Goal: Task Accomplishment & Management: Manage account settings

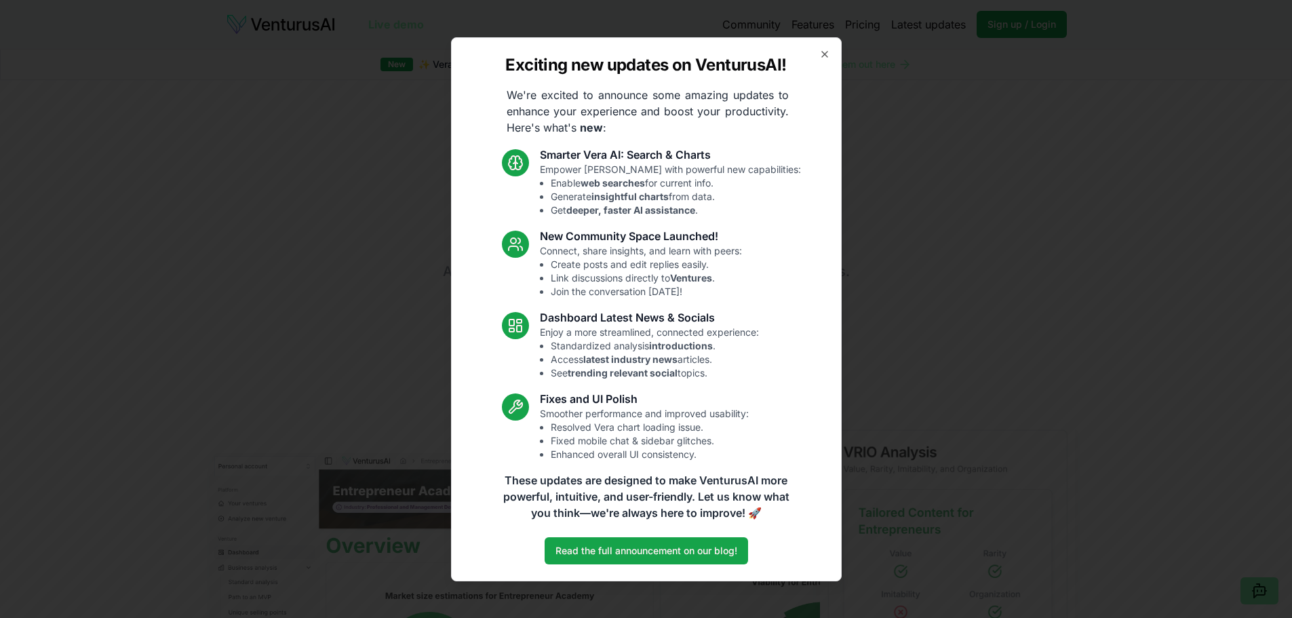
click at [831, 62] on div "Exciting new updates on VenturusAI! We're excited to announce some amazing upda…" at bounding box center [646, 309] width 391 height 544
click at [829, 53] on icon "button" at bounding box center [824, 54] width 11 height 11
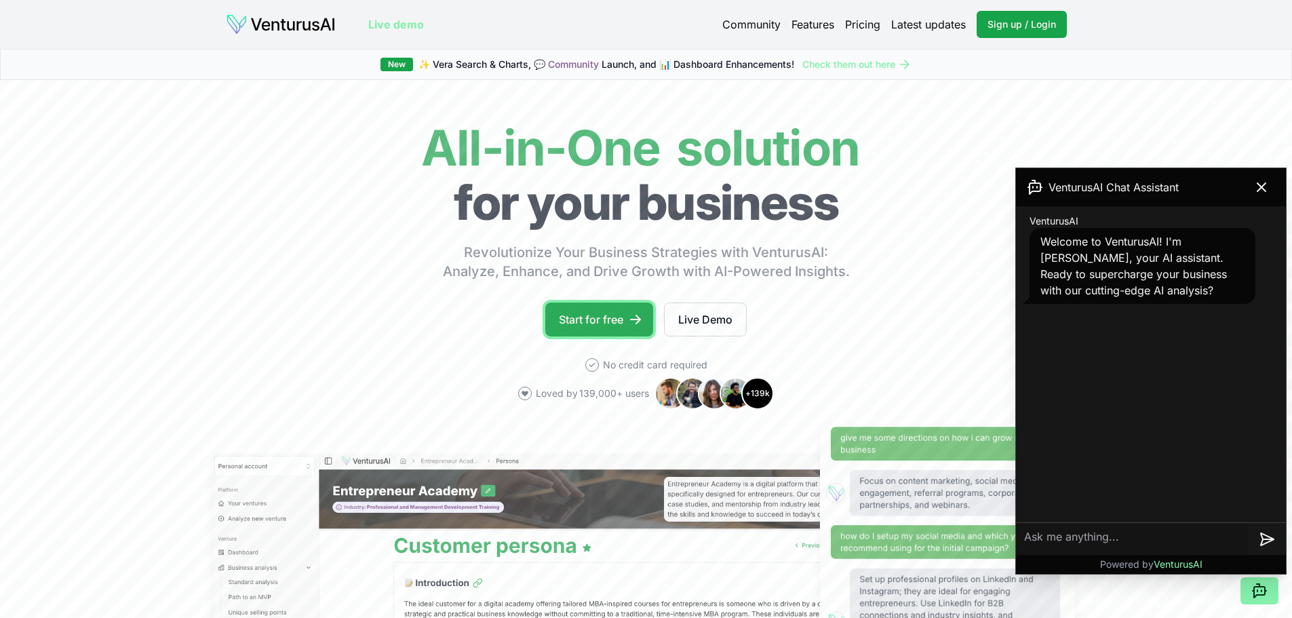
click at [572, 307] on link "Start for free" at bounding box center [599, 319] width 108 height 34
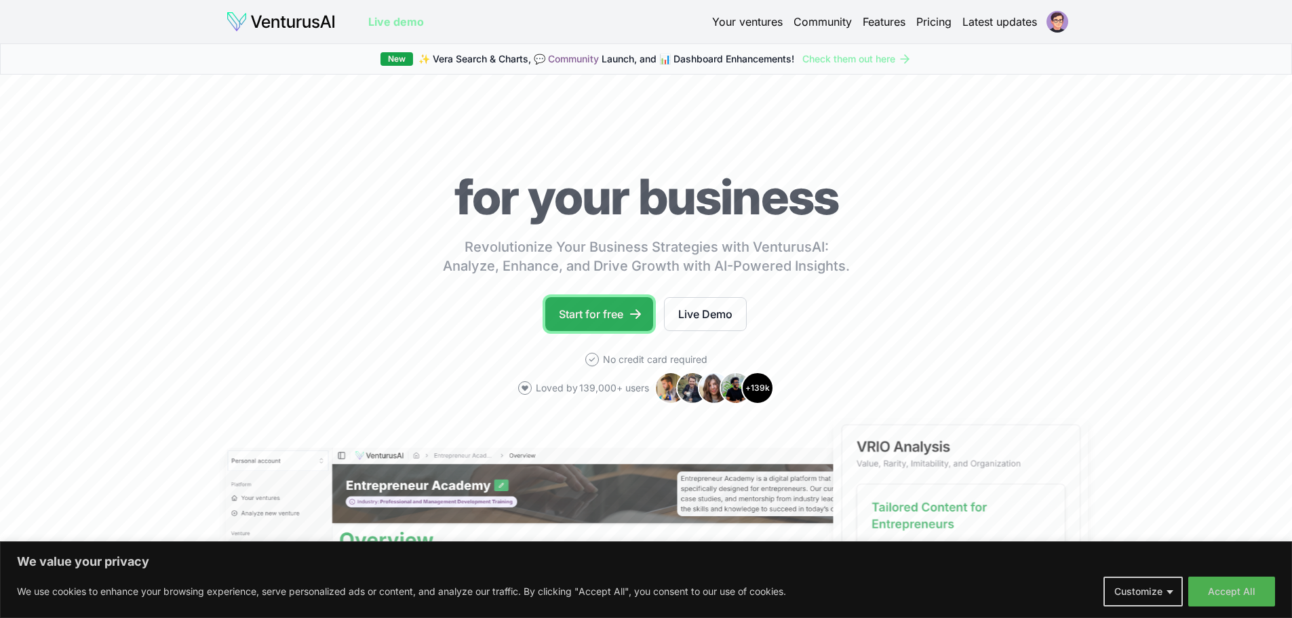
click at [622, 306] on link "Start for free" at bounding box center [599, 314] width 108 height 34
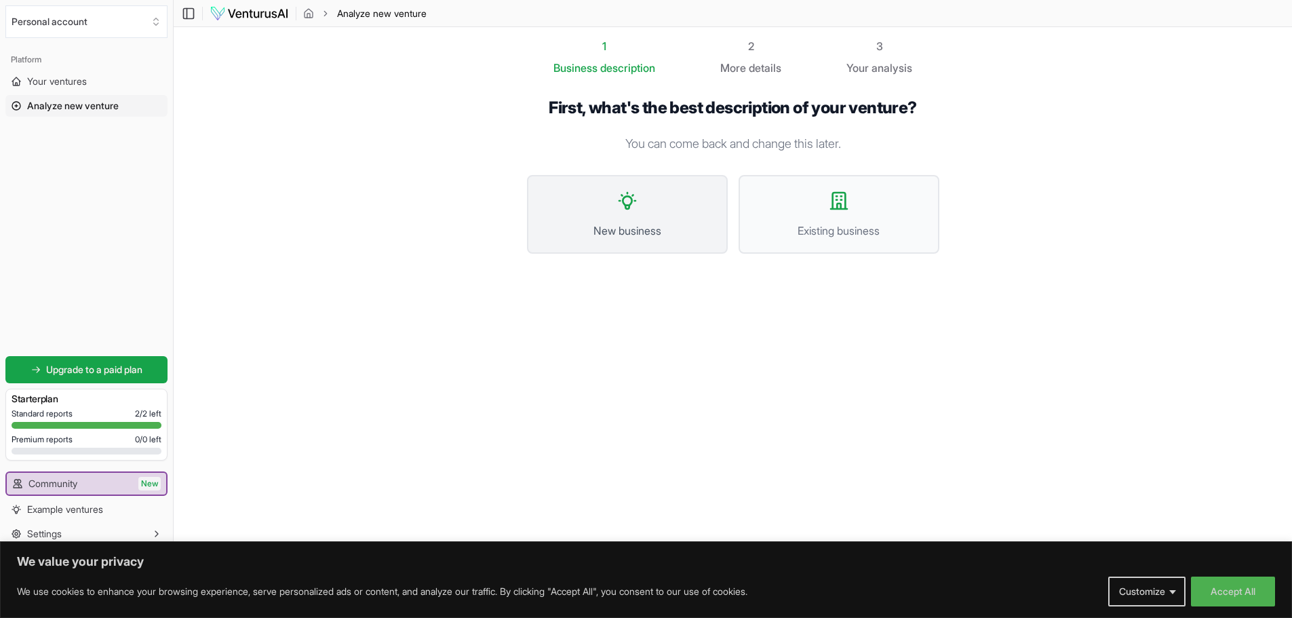
click at [610, 220] on button "New business" at bounding box center [627, 214] width 201 height 79
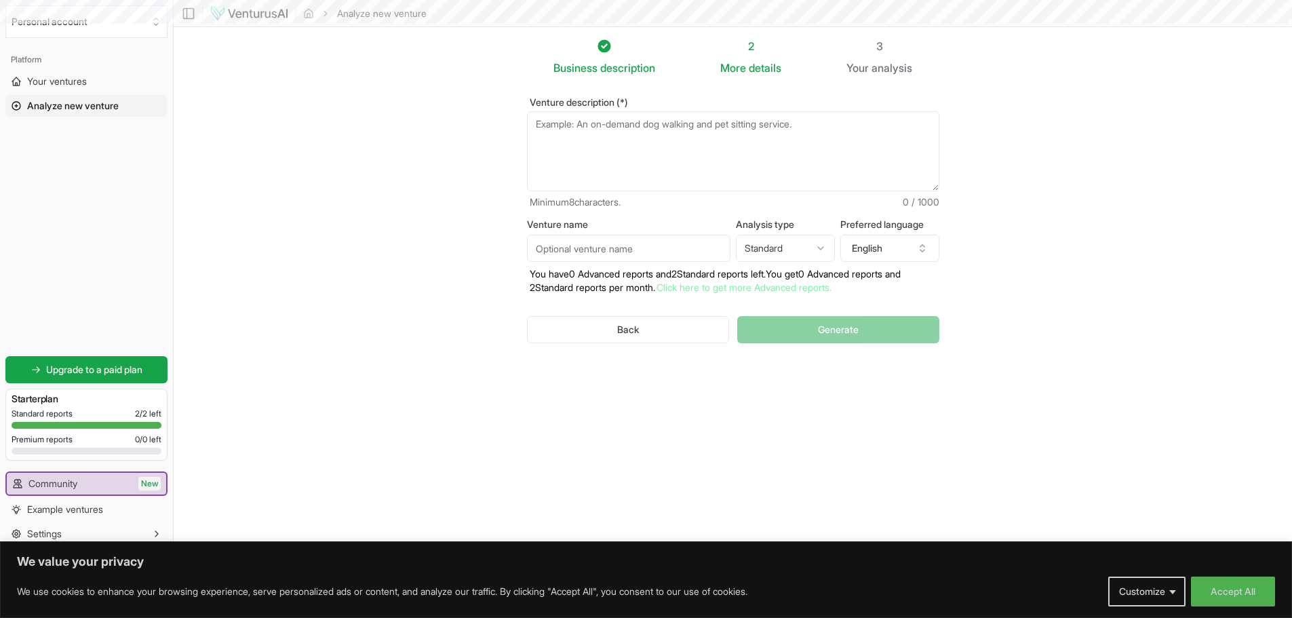
click at [604, 168] on textarea "Venture description (*)" at bounding box center [733, 151] width 412 height 80
click at [1225, 592] on button "Accept All" at bounding box center [1233, 591] width 84 height 30
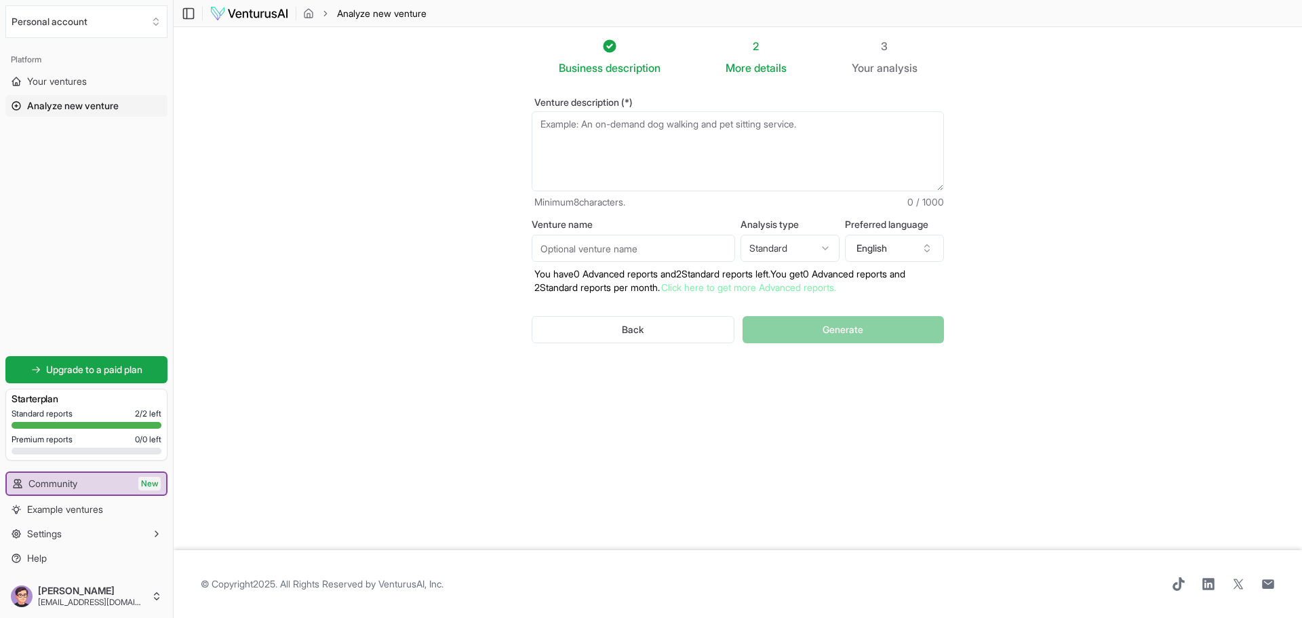
click at [884, 414] on div "Business description 2 More details 3 Your analysis Venture description (*) Min…" at bounding box center [738, 282] width 456 height 488
click at [722, 151] on textarea "Venture description (*)" at bounding box center [738, 151] width 412 height 80
click at [723, 152] on textarea "Venture description (*)" at bounding box center [738, 151] width 412 height 80
click at [128, 529] on button "Settings" at bounding box center [86, 534] width 162 height 22
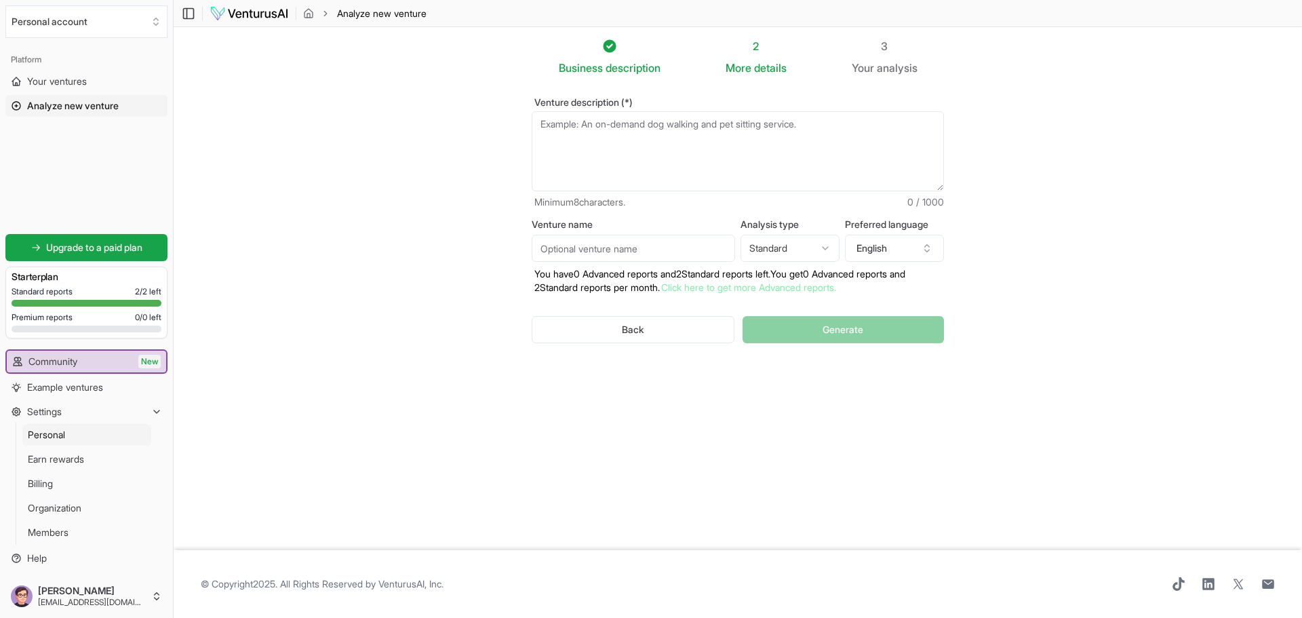
click at [143, 433] on link "Personal" at bounding box center [86, 435] width 129 height 22
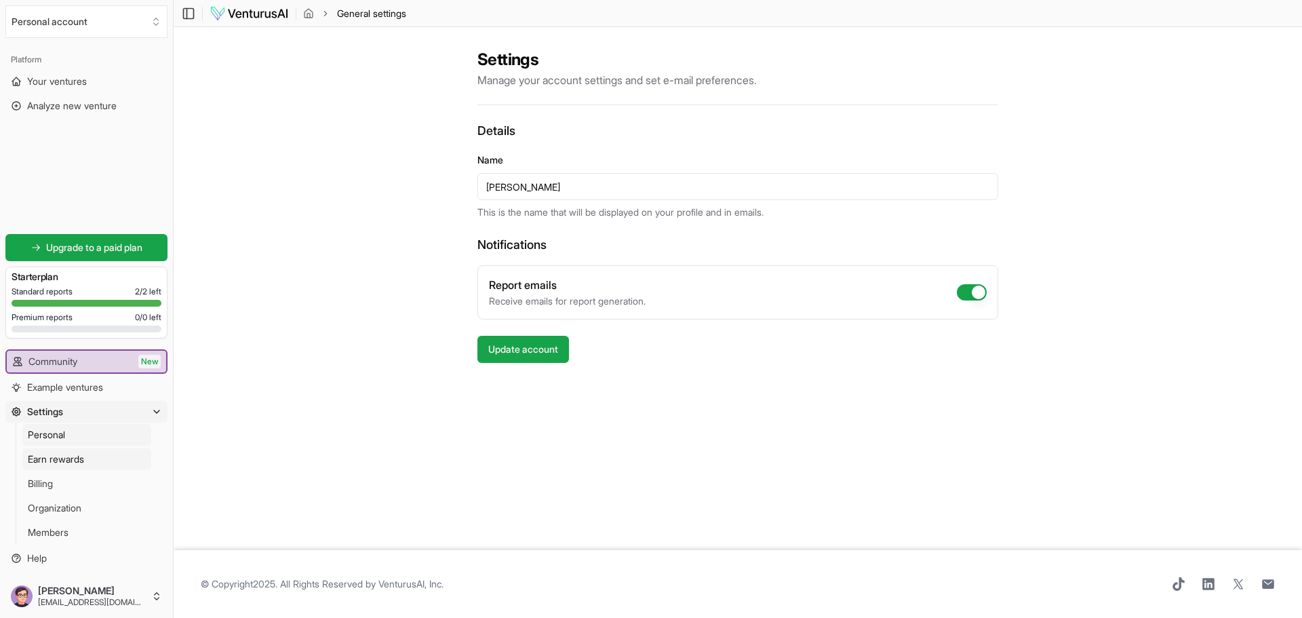
click at [138, 452] on link "Earn rewards" at bounding box center [86, 459] width 129 height 22
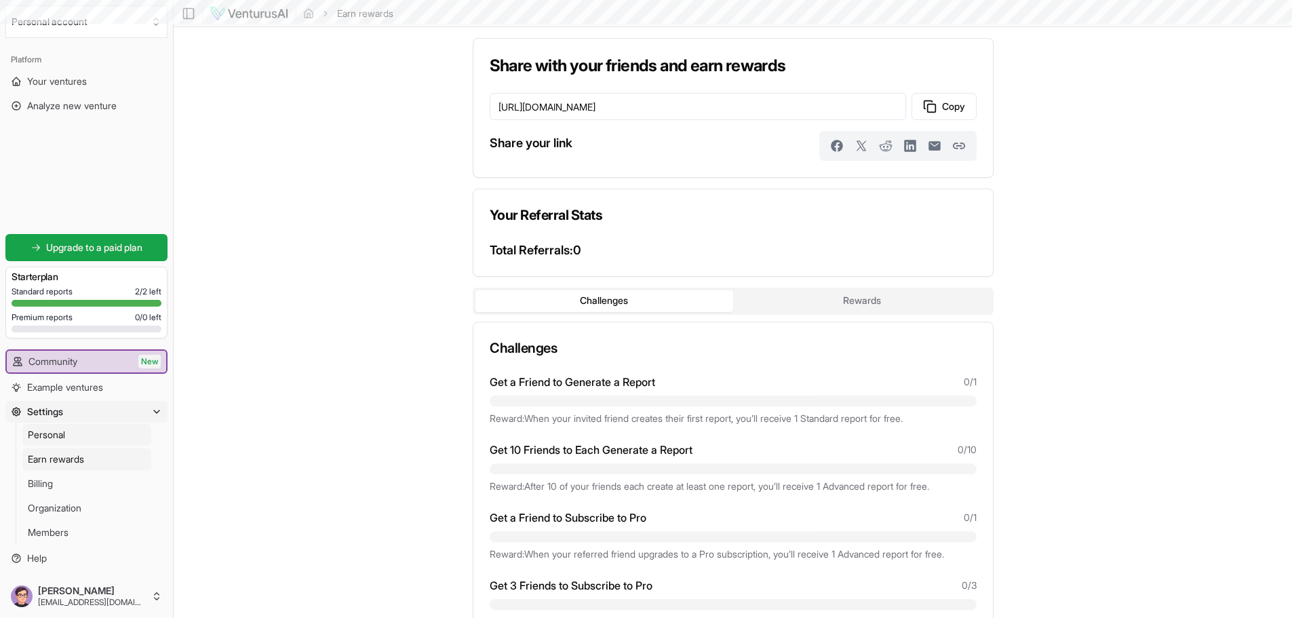
click at [133, 437] on link "Personal" at bounding box center [86, 435] width 129 height 22
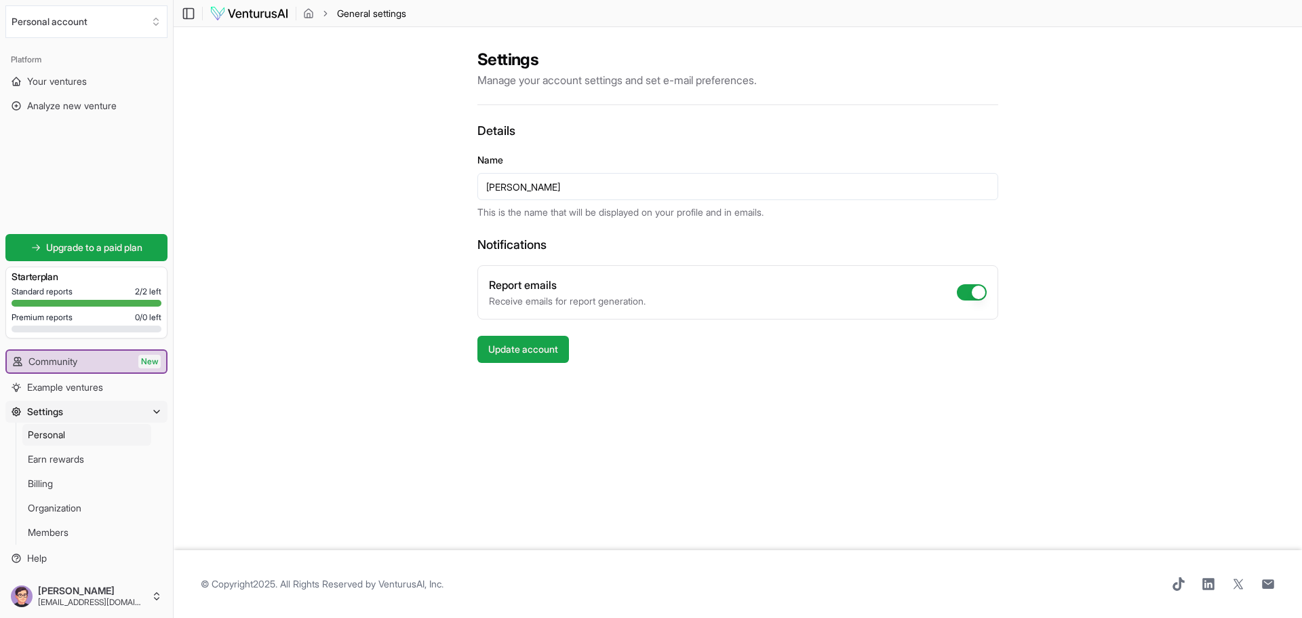
click at [983, 282] on div "Report emails Receive emails for report generation." at bounding box center [737, 292] width 521 height 54
click at [966, 297] on button "Report emails" at bounding box center [972, 292] width 30 height 16
checkbox input "false"
click at [535, 340] on button "Update account" at bounding box center [523, 349] width 92 height 27
click at [116, 452] on link "Earn rewards" at bounding box center [86, 459] width 129 height 22
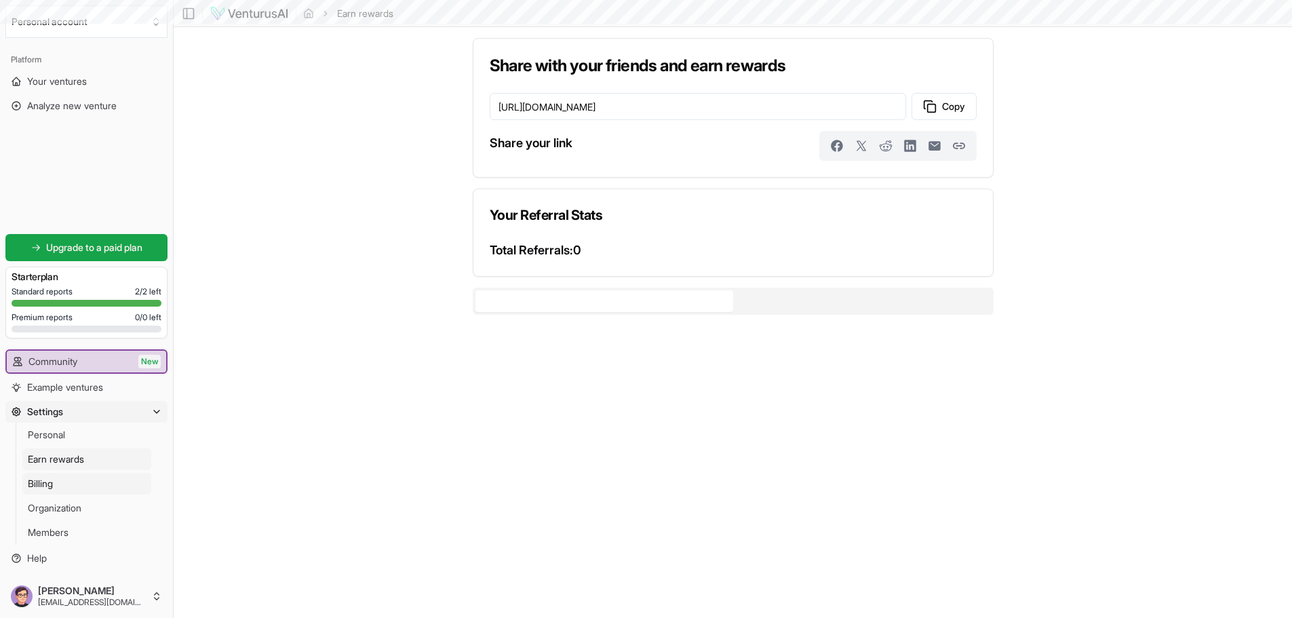
click at [113, 477] on link "Billing" at bounding box center [86, 484] width 129 height 22
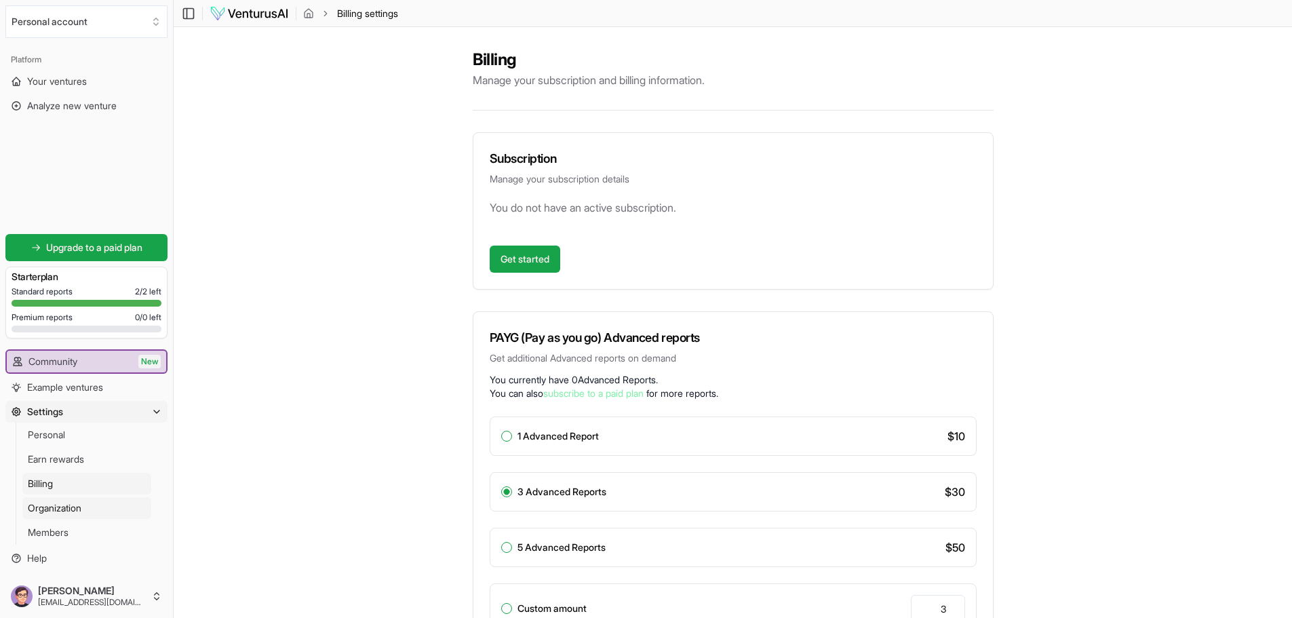
click at [126, 503] on link "Organization" at bounding box center [86, 508] width 129 height 22
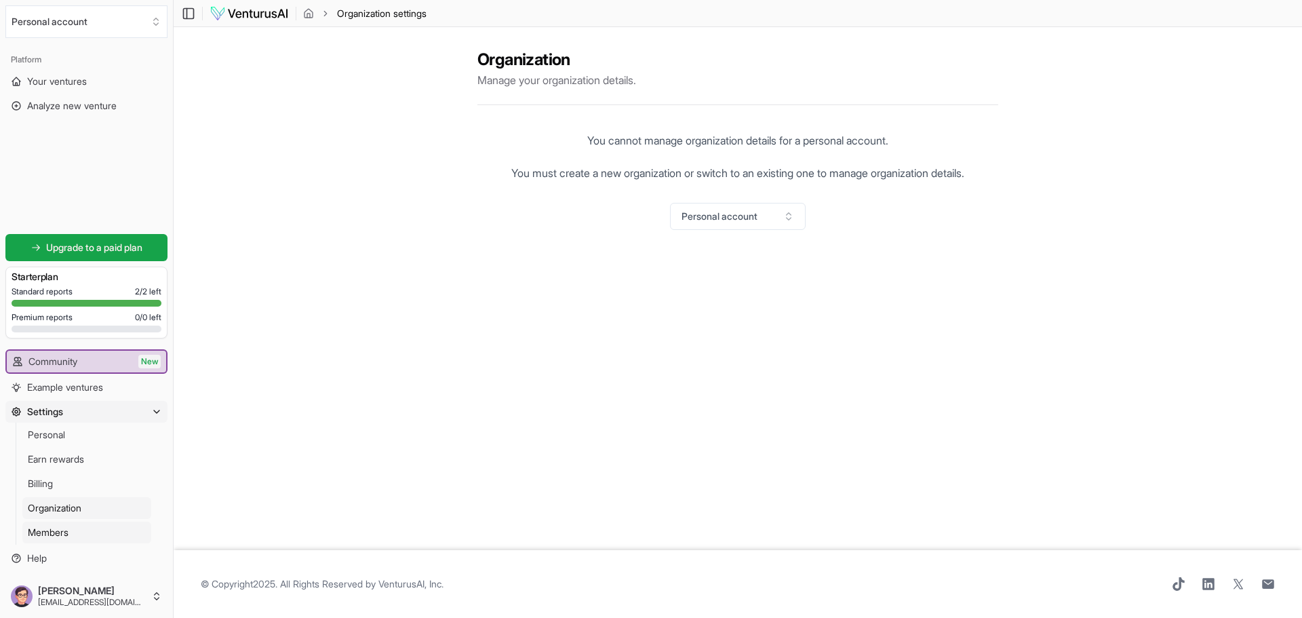
click at [140, 526] on link "Members" at bounding box center [86, 533] width 129 height 22
